Goal: Find specific page/section: Find specific page/section

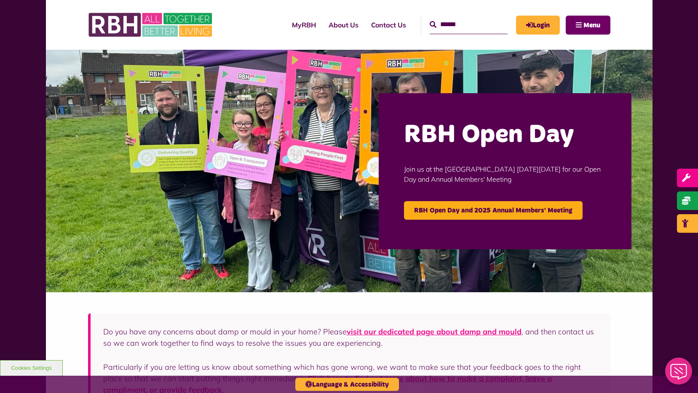
click at [583, 25] on span "Menu" at bounding box center [591, 25] width 17 height 7
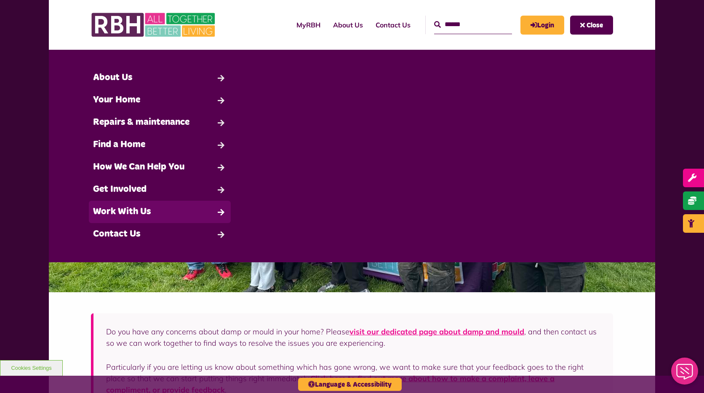
click at [144, 211] on link "Work With Us" at bounding box center [160, 211] width 142 height 22
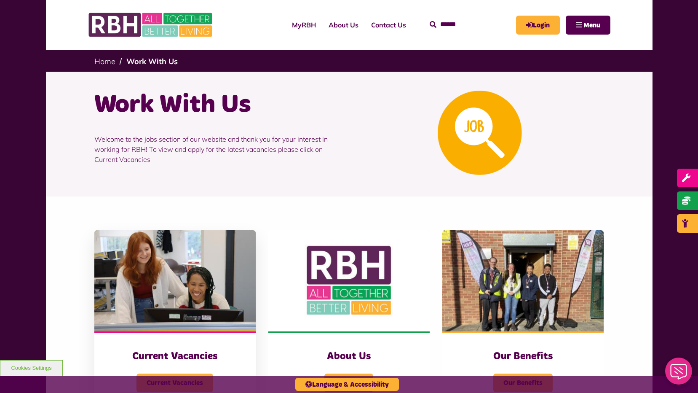
click at [202, 282] on img at bounding box center [174, 280] width 161 height 101
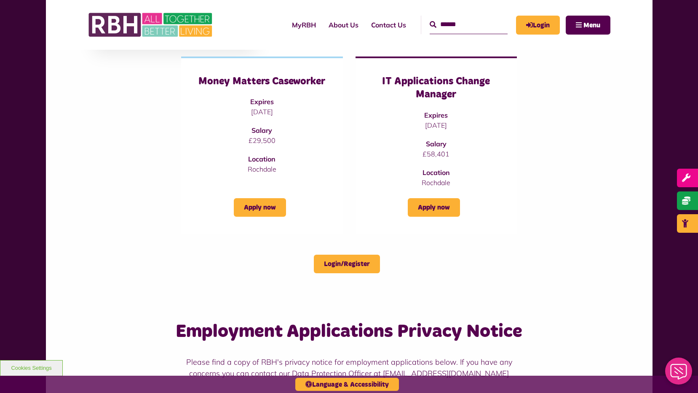
scroll to position [295, 0]
